Goal: Task Accomplishment & Management: Use online tool/utility

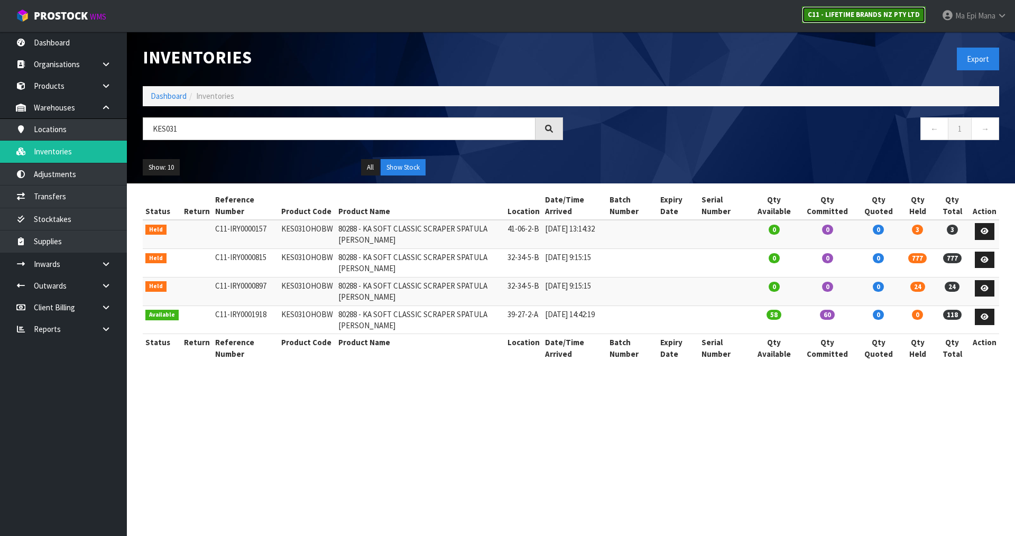
click at [893, 16] on strong "C11 - LIFETIME BRANDS NZ PTY LTD" at bounding box center [863, 14] width 112 height 9
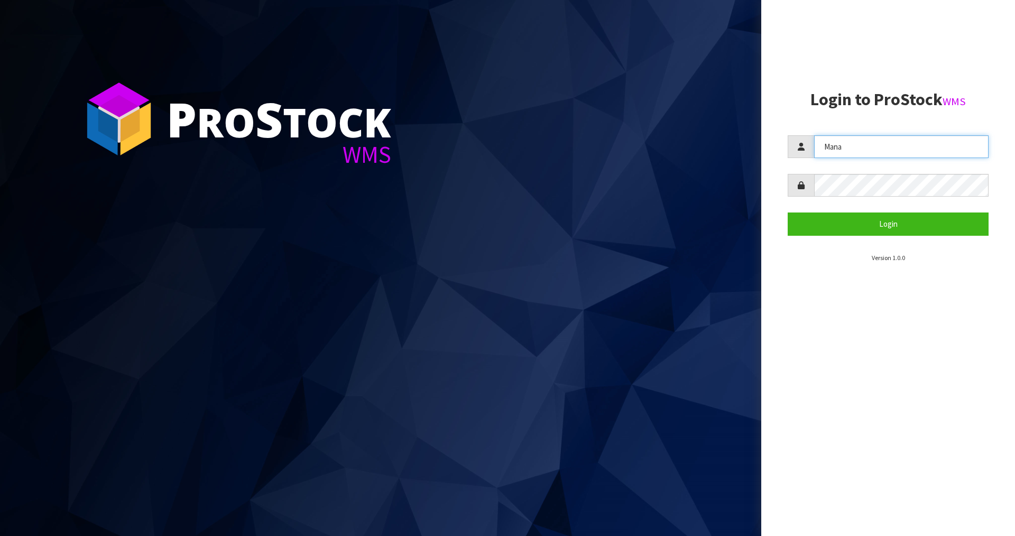
drag, startPoint x: 866, startPoint y: 151, endPoint x: 733, endPoint y: 184, distance: 136.1
click at [733, 184] on div "P ro S tock WMS Login to ProStock WMS Mana Login Version 1.0.0" at bounding box center [507, 268] width 1015 height 536
type input "[PERSON_NAME]"
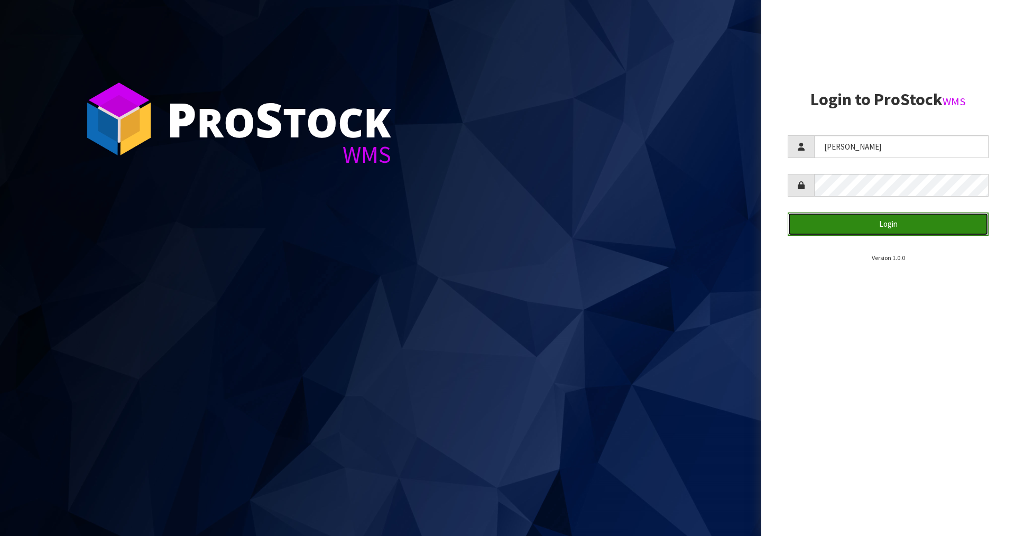
click at [847, 228] on button "Login" at bounding box center [887, 223] width 201 height 23
